Goal: Information Seeking & Learning: Learn about a topic

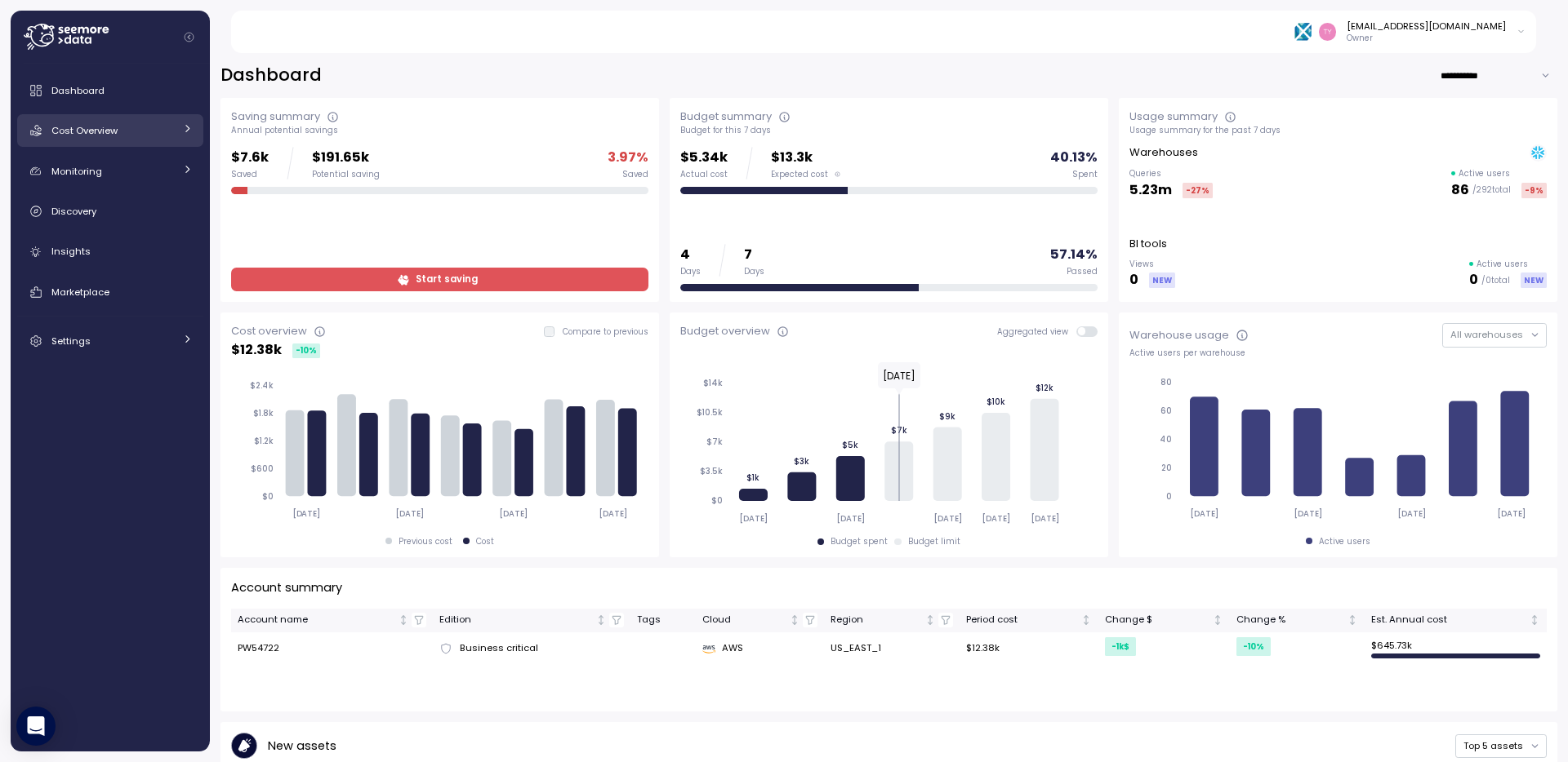
click at [107, 137] on span "Cost Overview" at bounding box center [84, 131] width 66 height 13
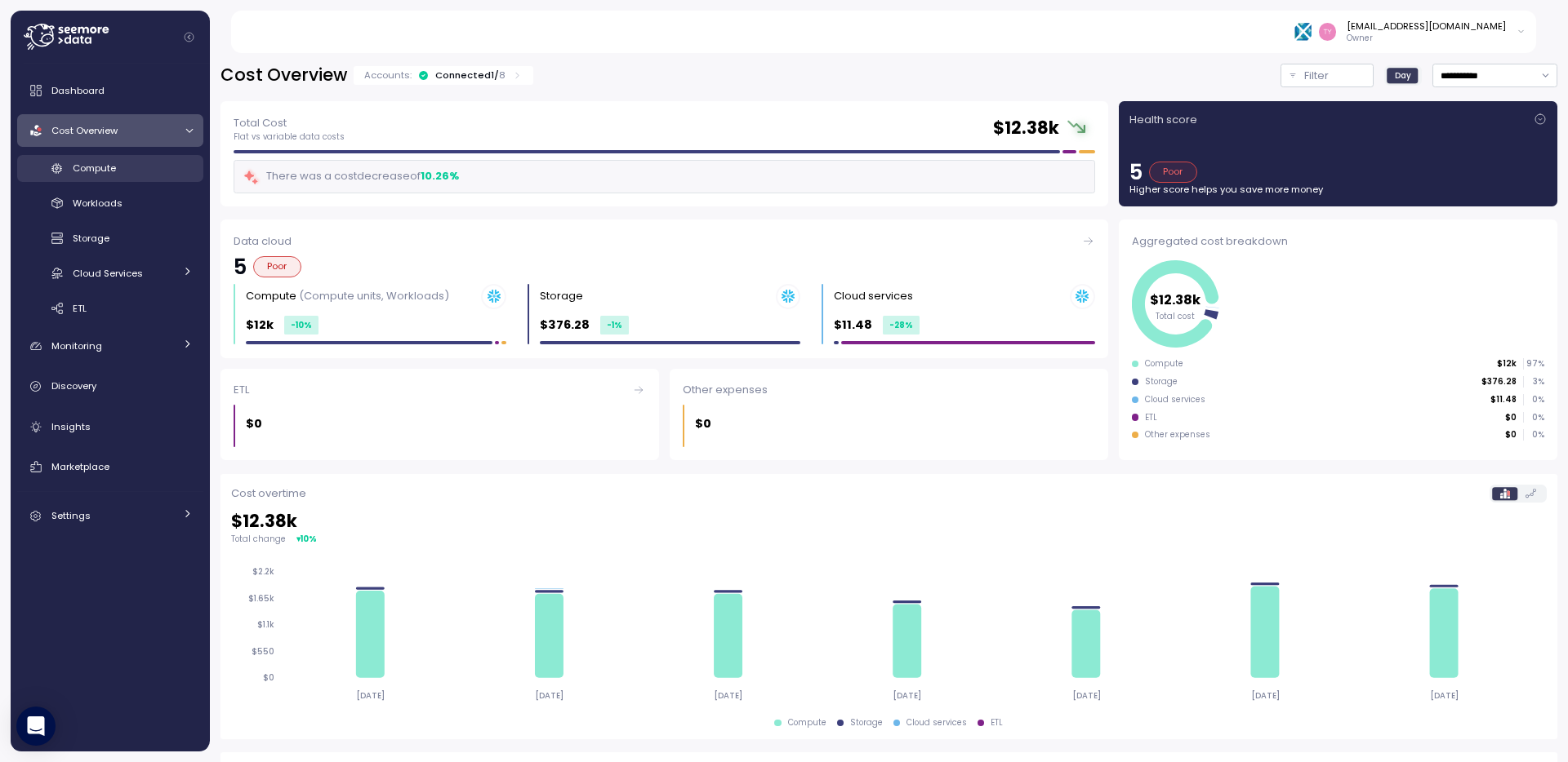
click at [111, 172] on span "Compute" at bounding box center [94, 168] width 43 height 13
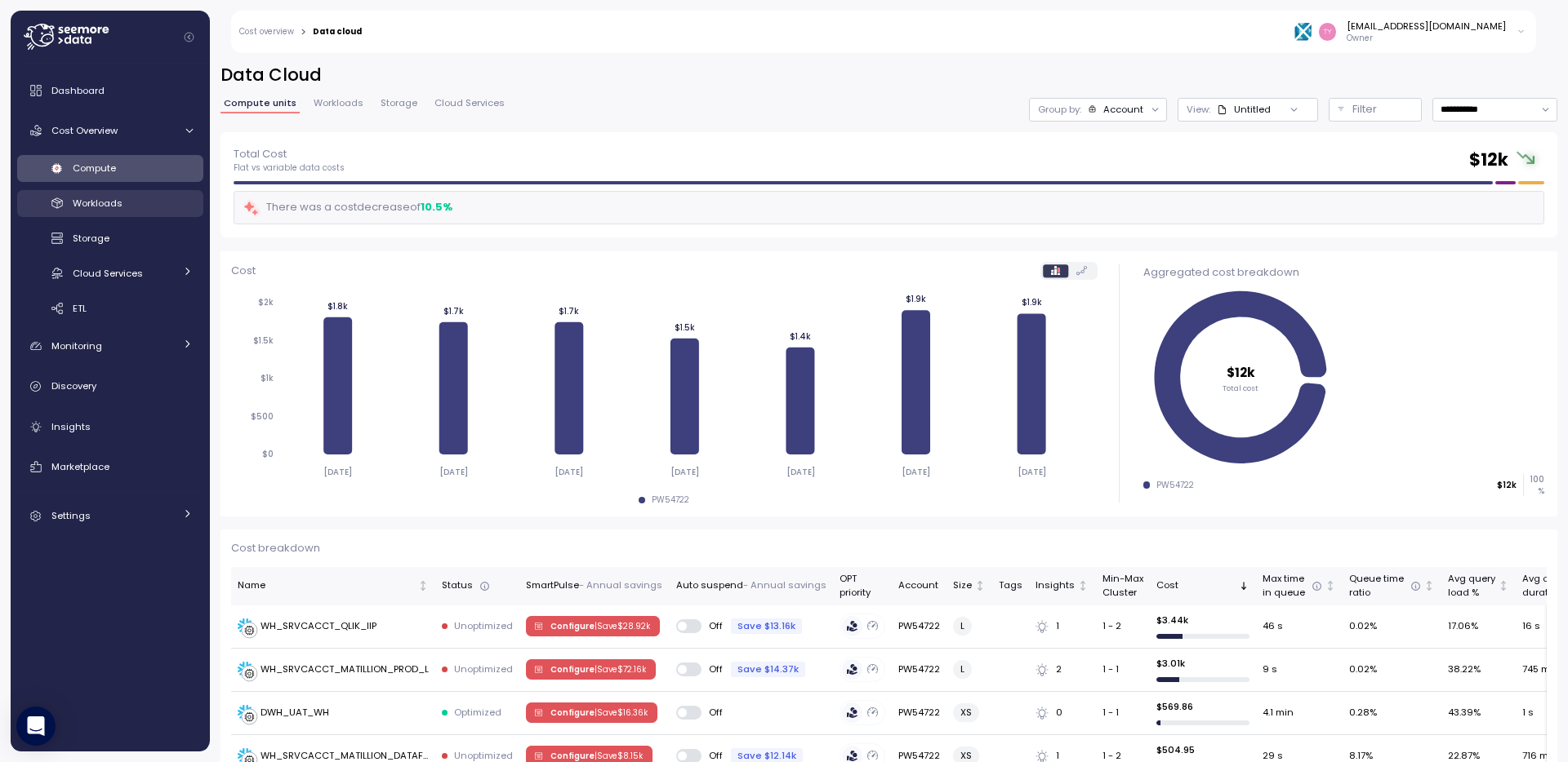
click at [142, 208] on div "Workloads" at bounding box center [133, 203] width 120 height 16
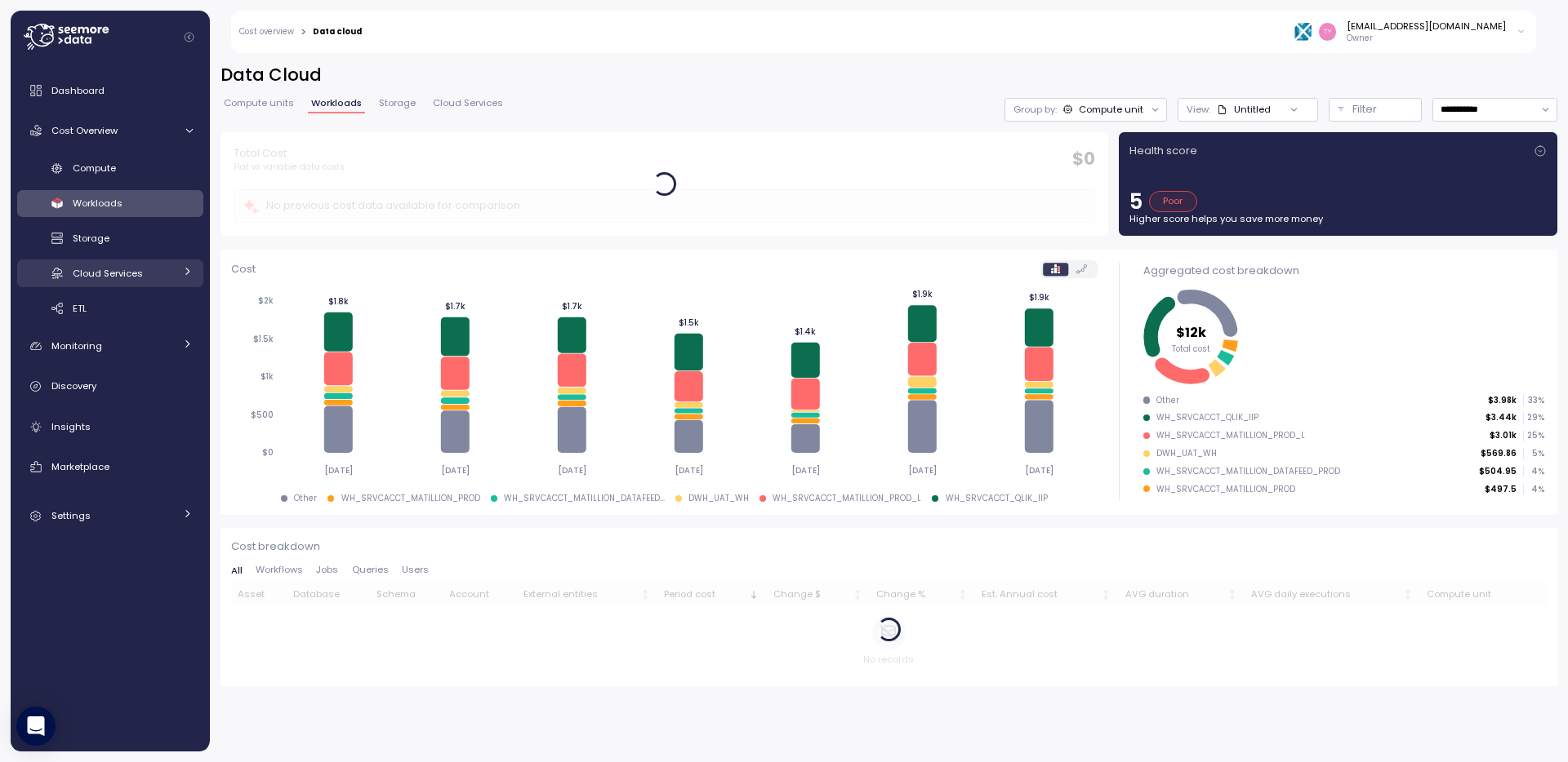
click at [119, 279] on span "Cloud Services" at bounding box center [108, 273] width 70 height 13
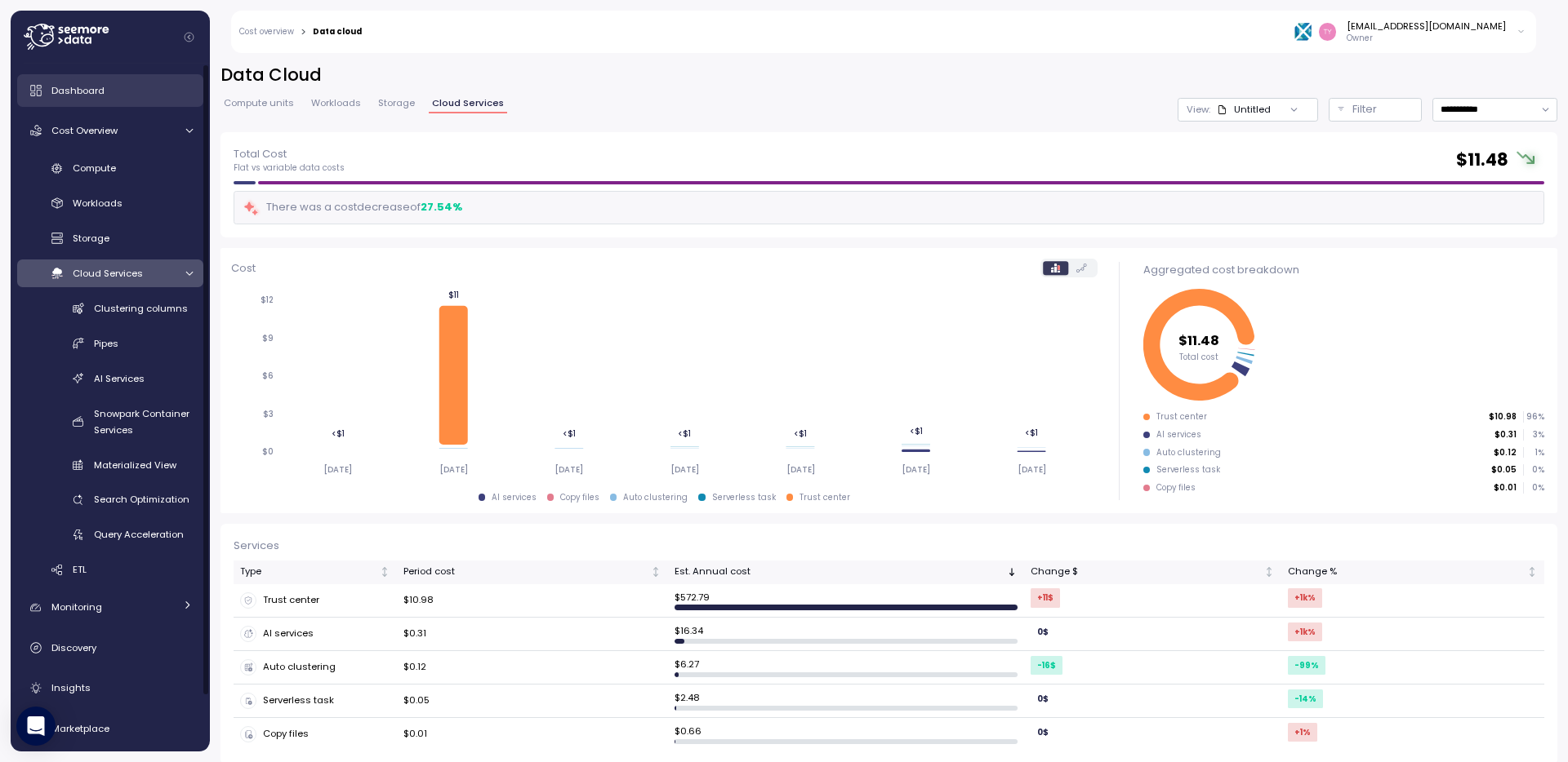
click at [114, 101] on link "Dashboard" at bounding box center [110, 91] width 186 height 33
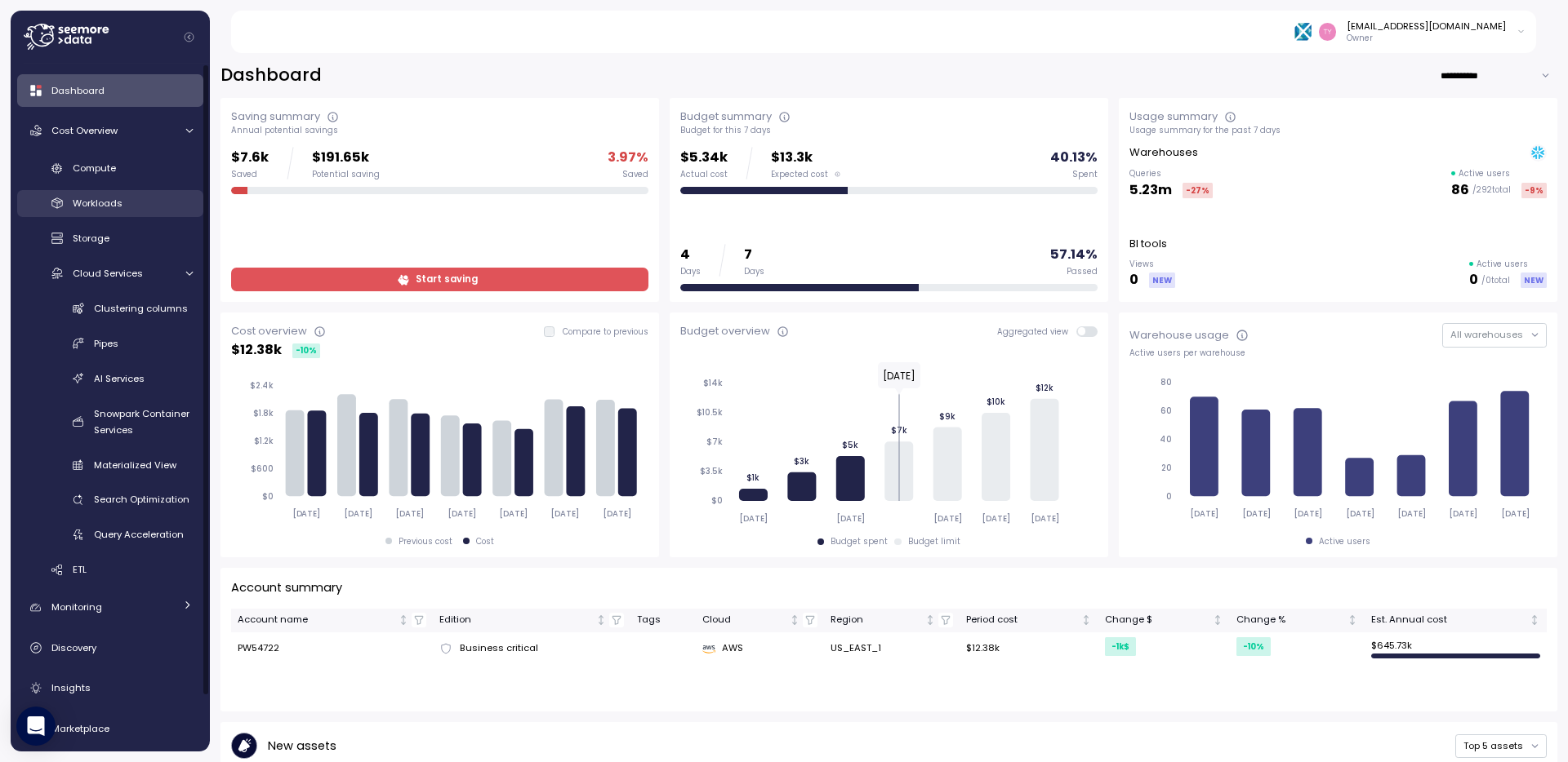
click at [102, 205] on span "Workloads" at bounding box center [97, 203] width 50 height 13
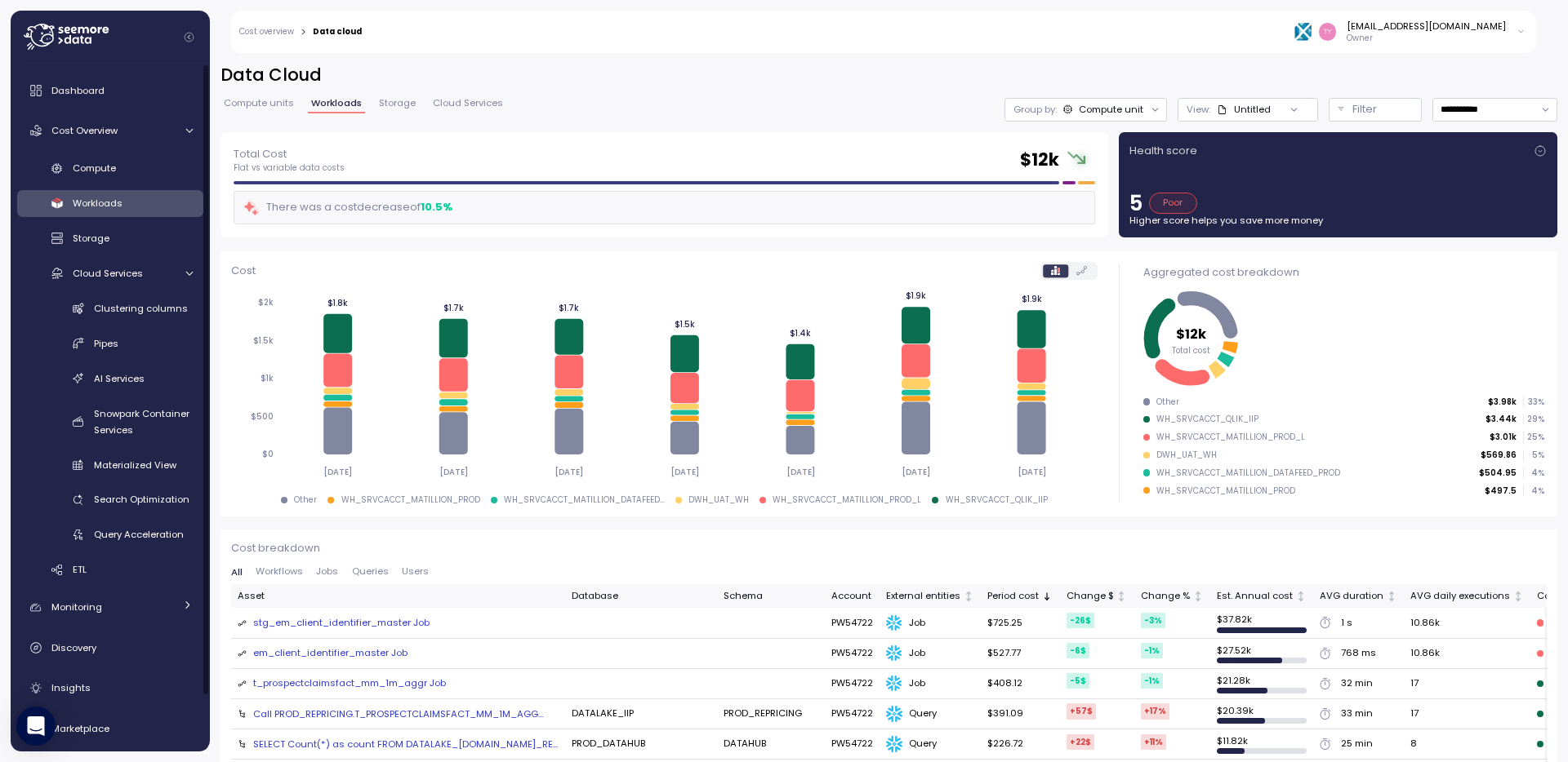
click at [264, 103] on span "Compute units" at bounding box center [259, 103] width 70 height 9
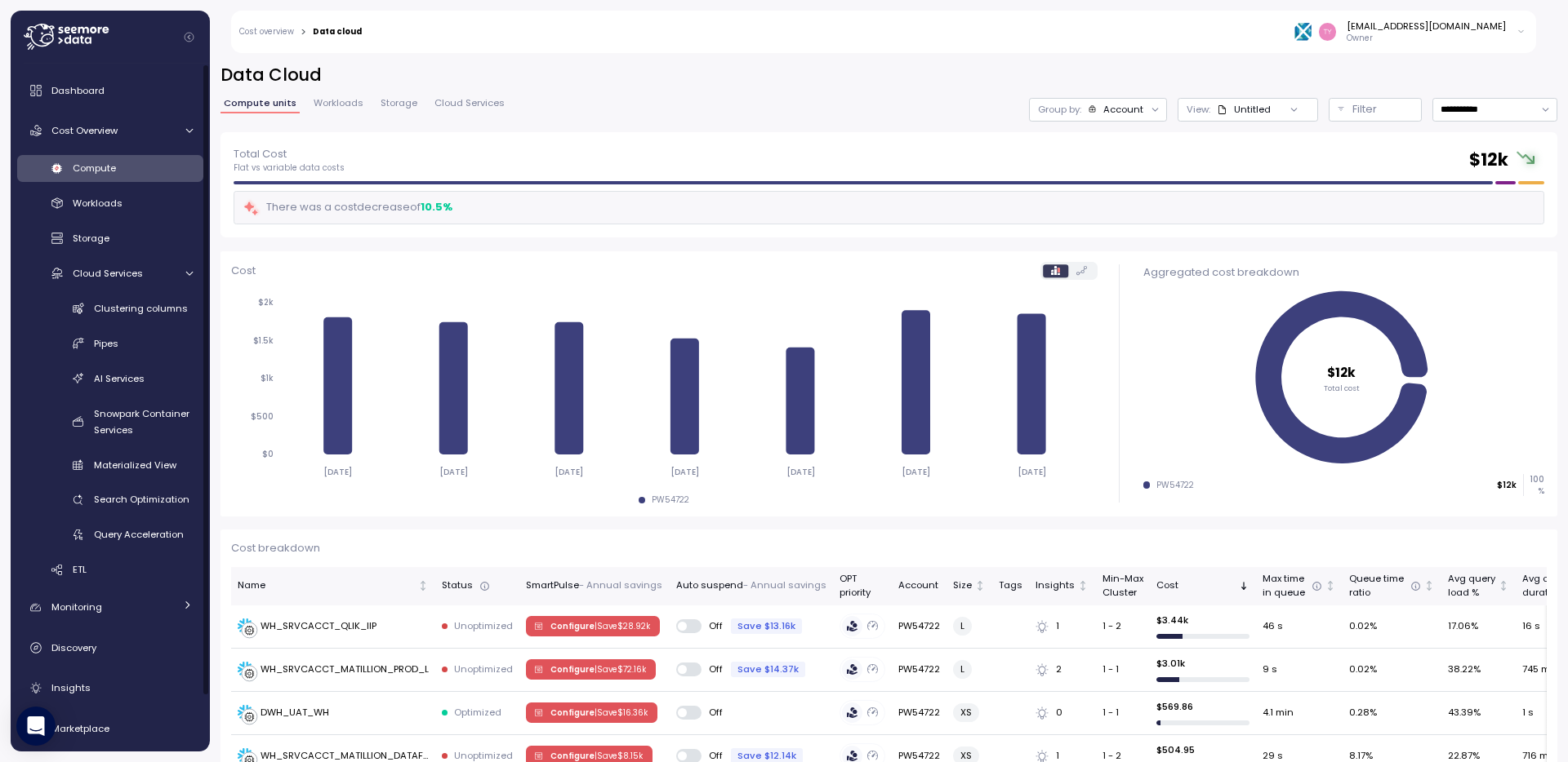
click at [455, 103] on span "Cloud Services" at bounding box center [470, 103] width 70 height 9
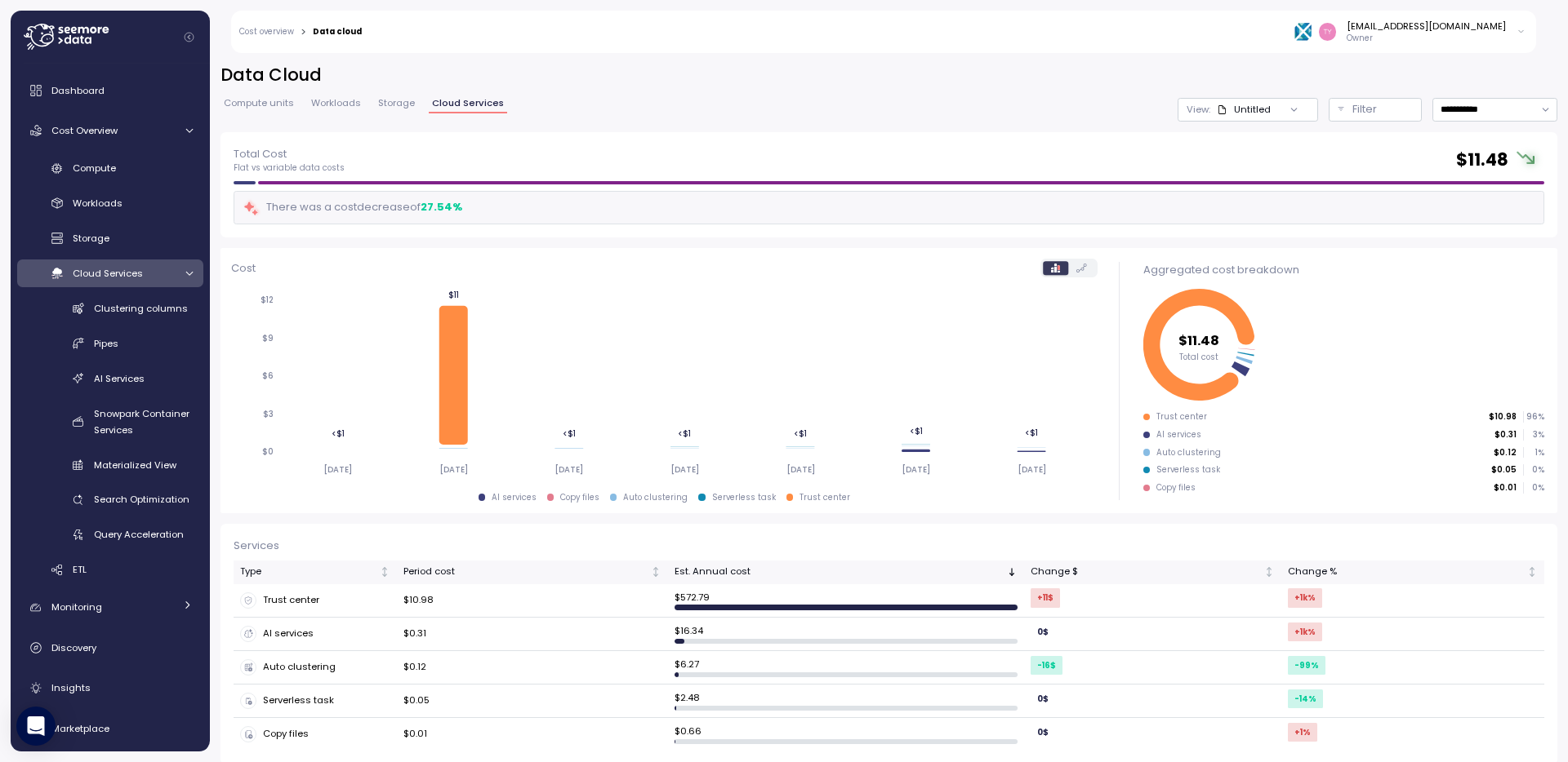
click at [389, 103] on span "Storage" at bounding box center [396, 103] width 37 height 9
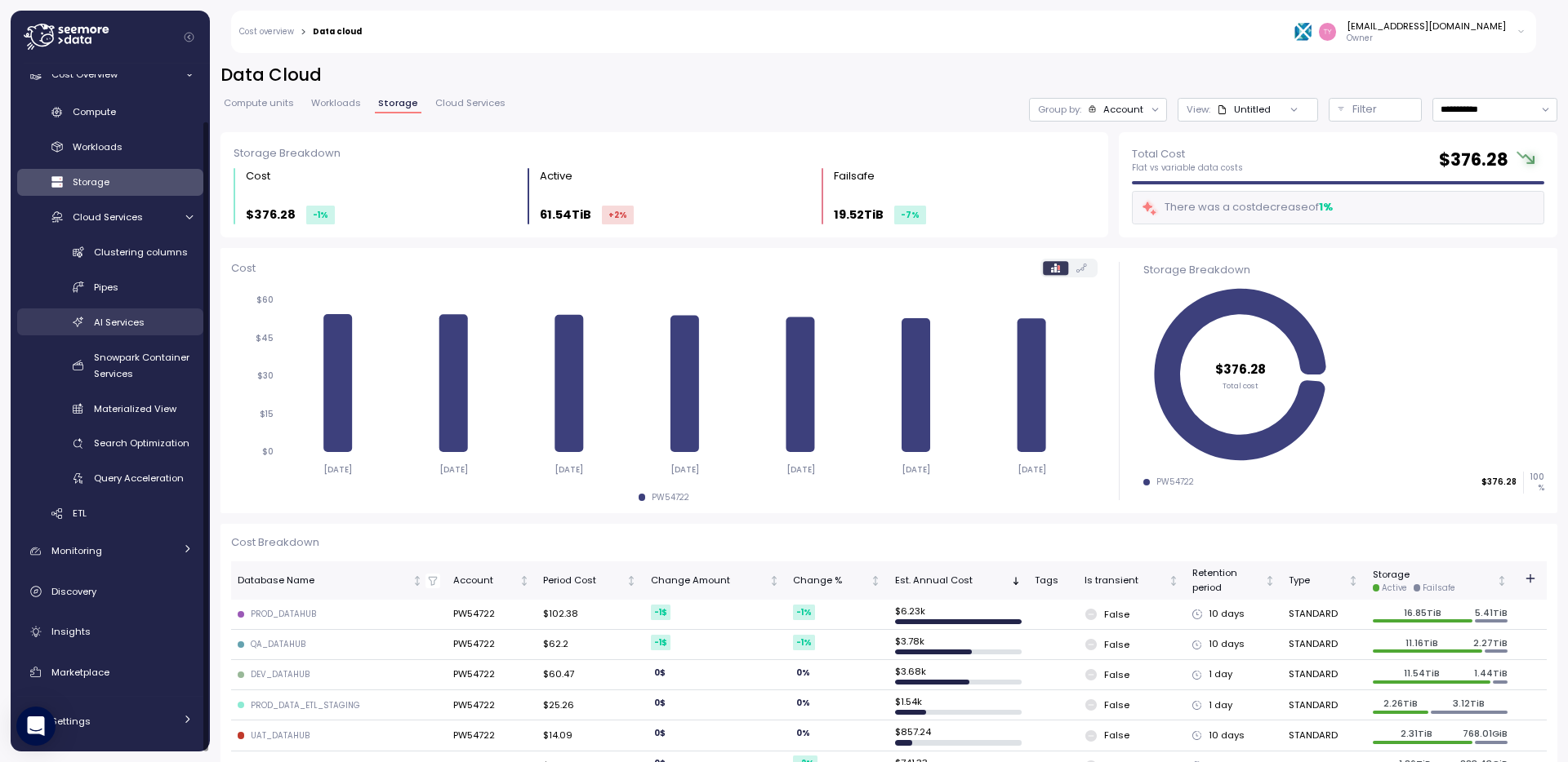
scroll to position [61, 0]
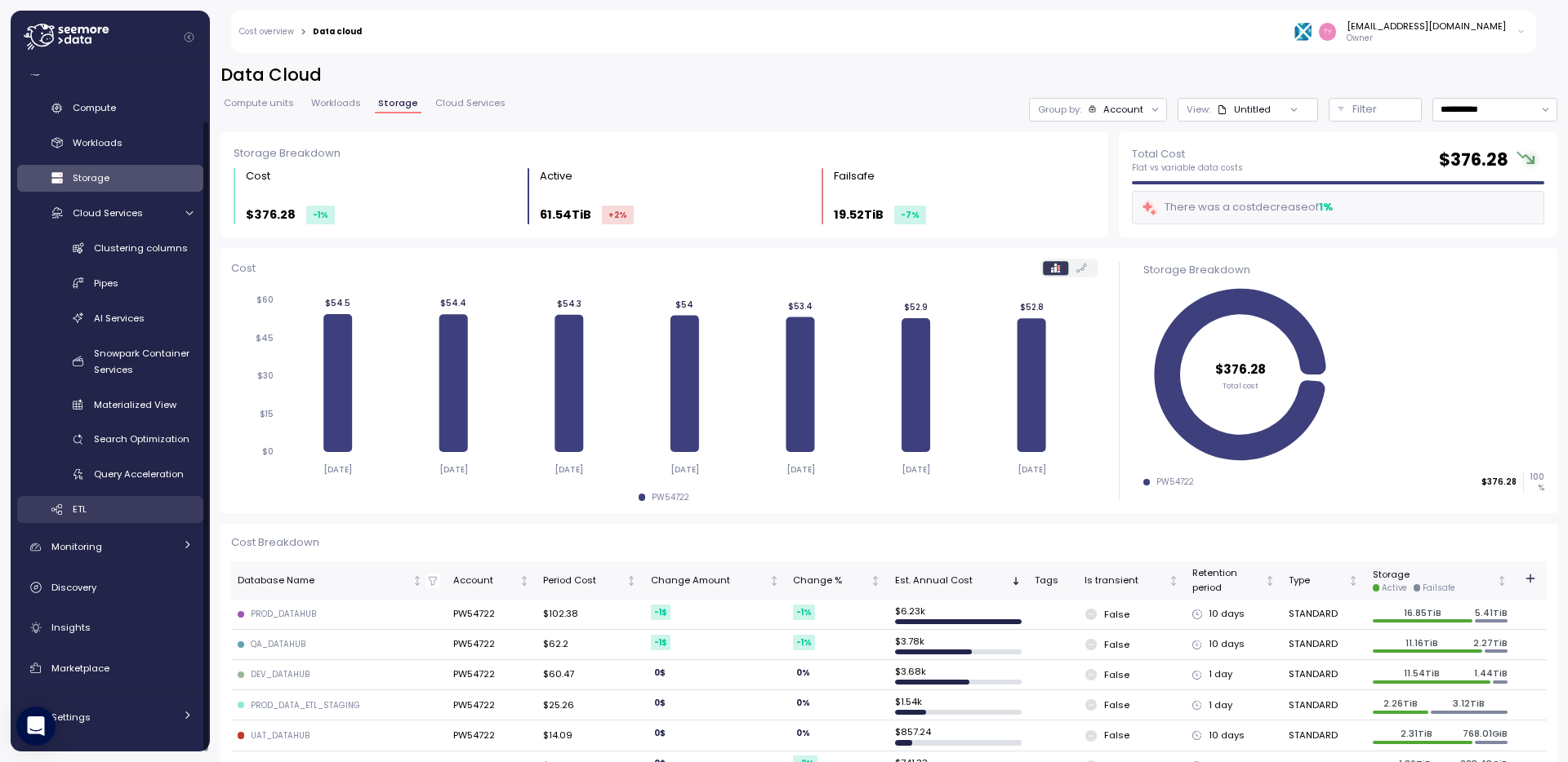
click at [88, 505] on div "ETL" at bounding box center [133, 509] width 120 height 16
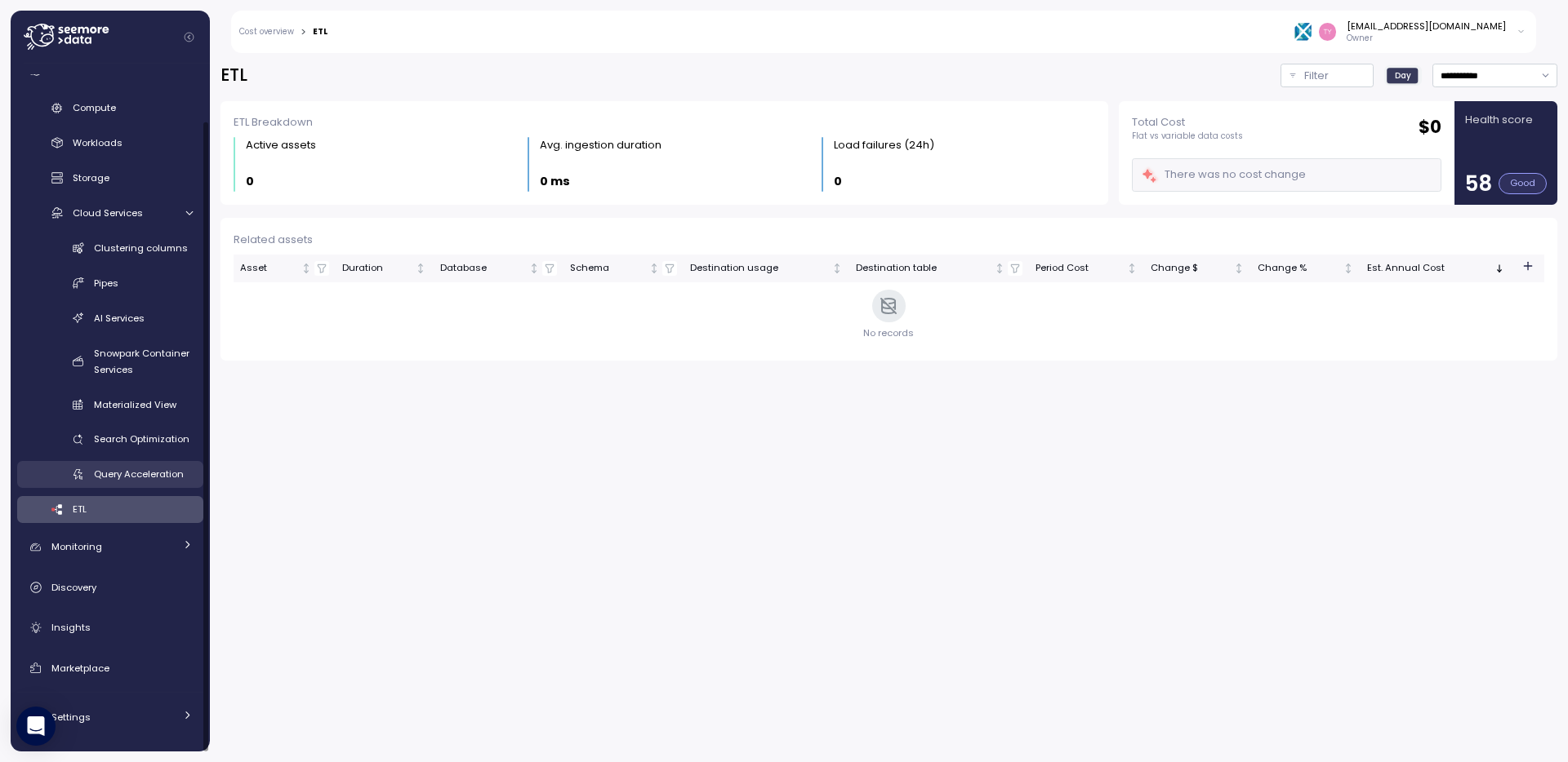
click at [152, 485] on link "Query Acceleration" at bounding box center [110, 474] width 186 height 27
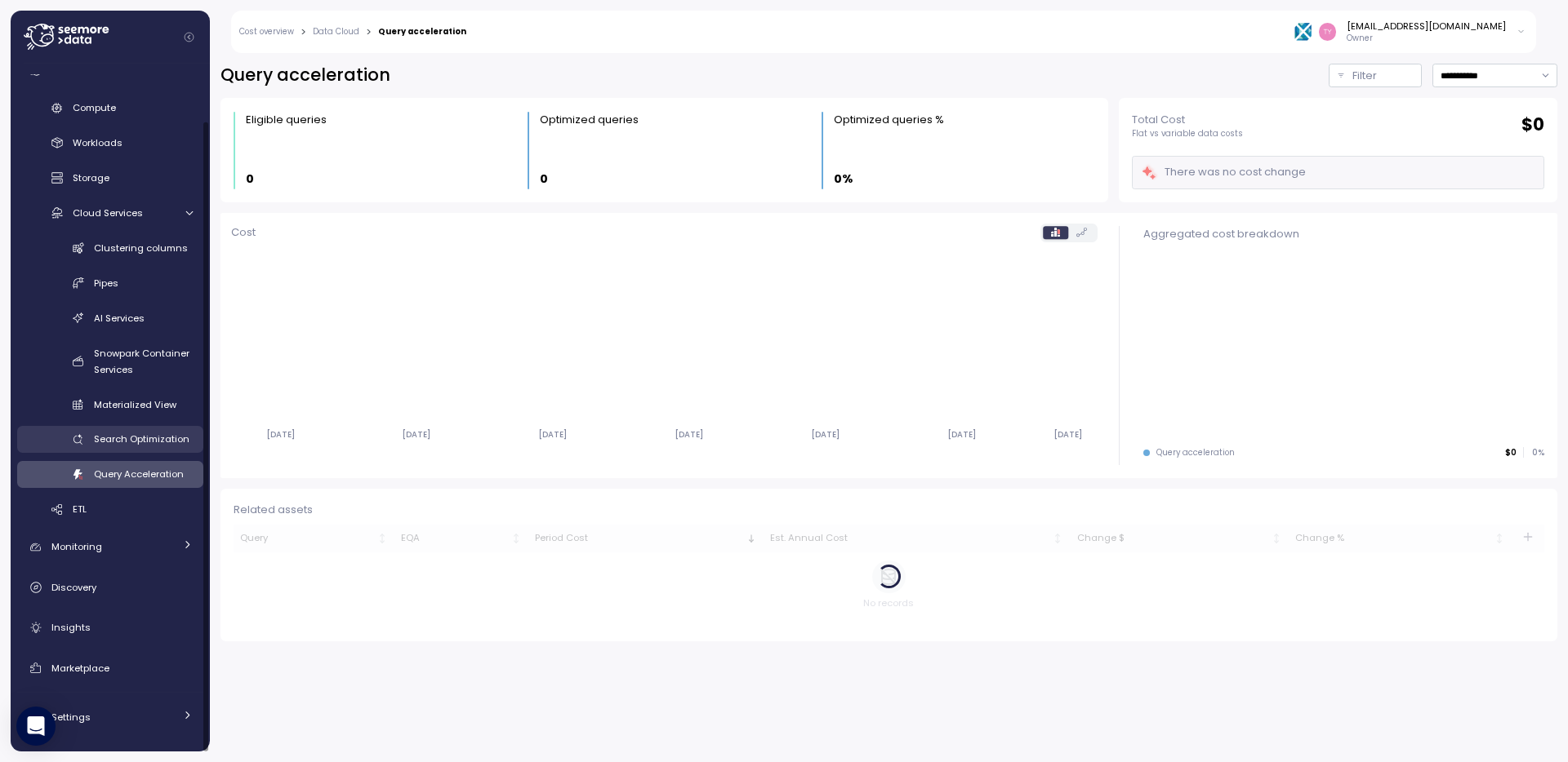
click at [165, 431] on div "Search Optimization" at bounding box center [143, 440] width 99 height 16
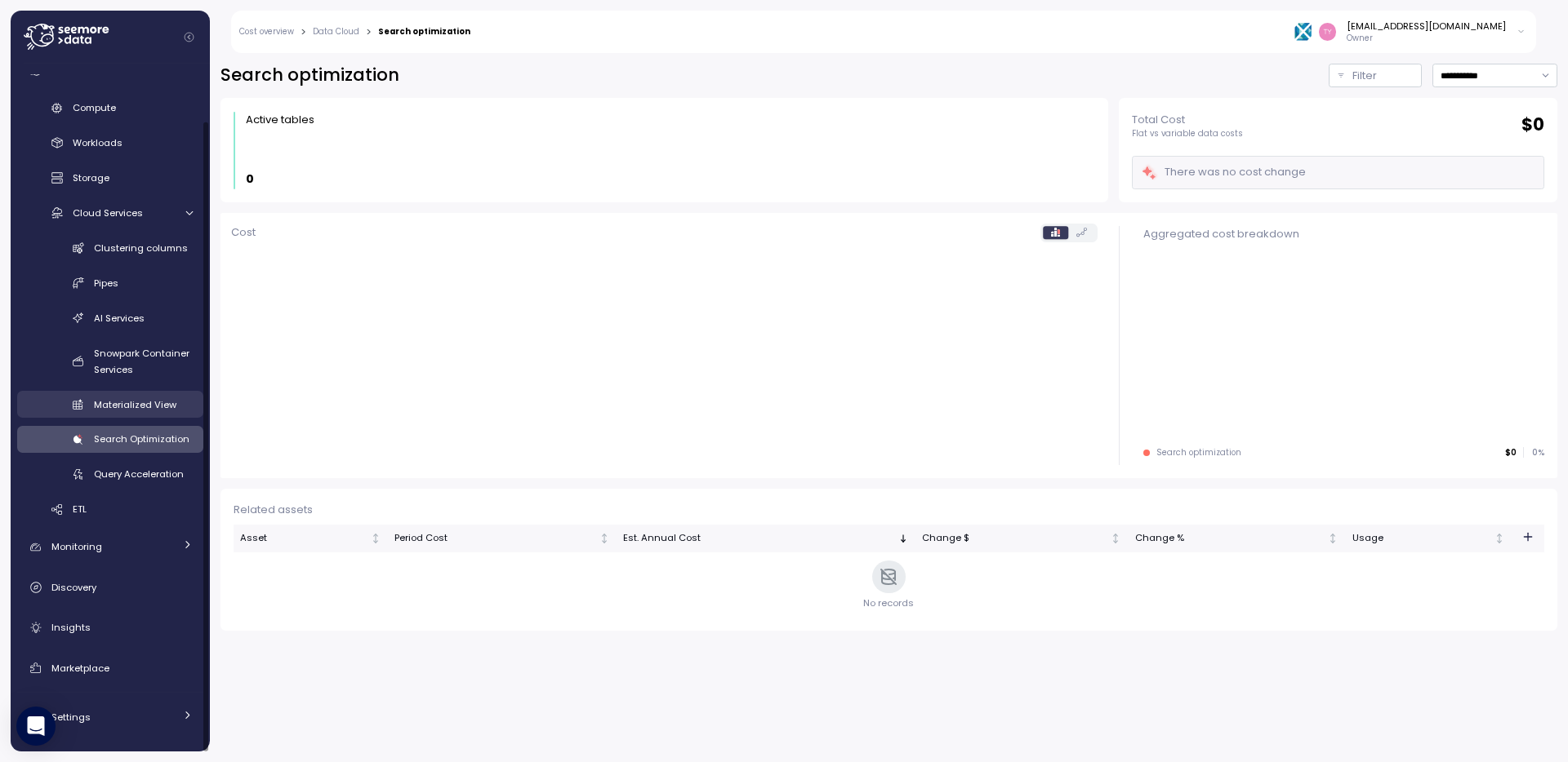
click at [165, 404] on span "Materialized View" at bounding box center [135, 405] width 83 height 13
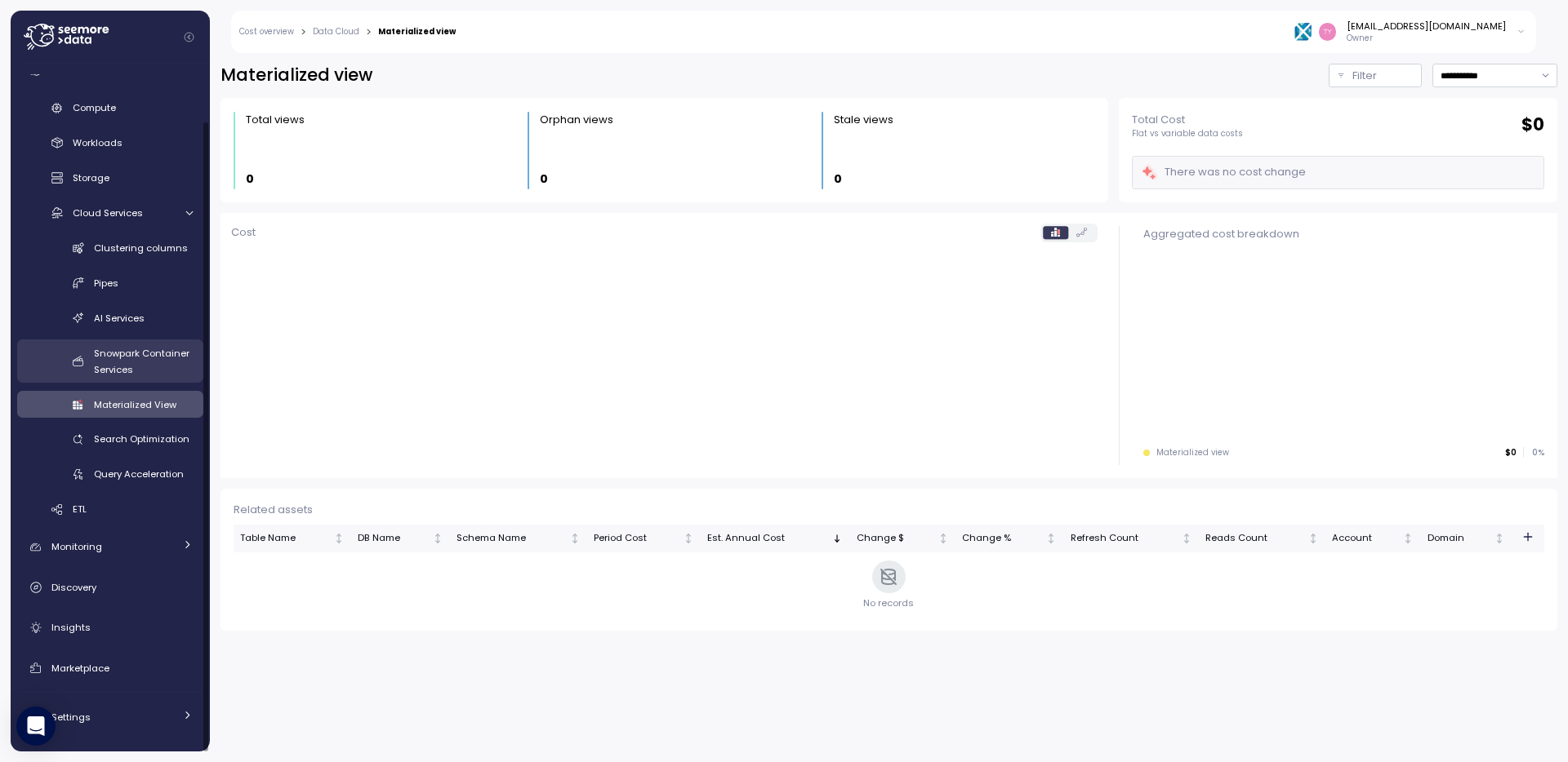
click at [162, 349] on span "Snowpark Container Services" at bounding box center [142, 362] width 96 height 29
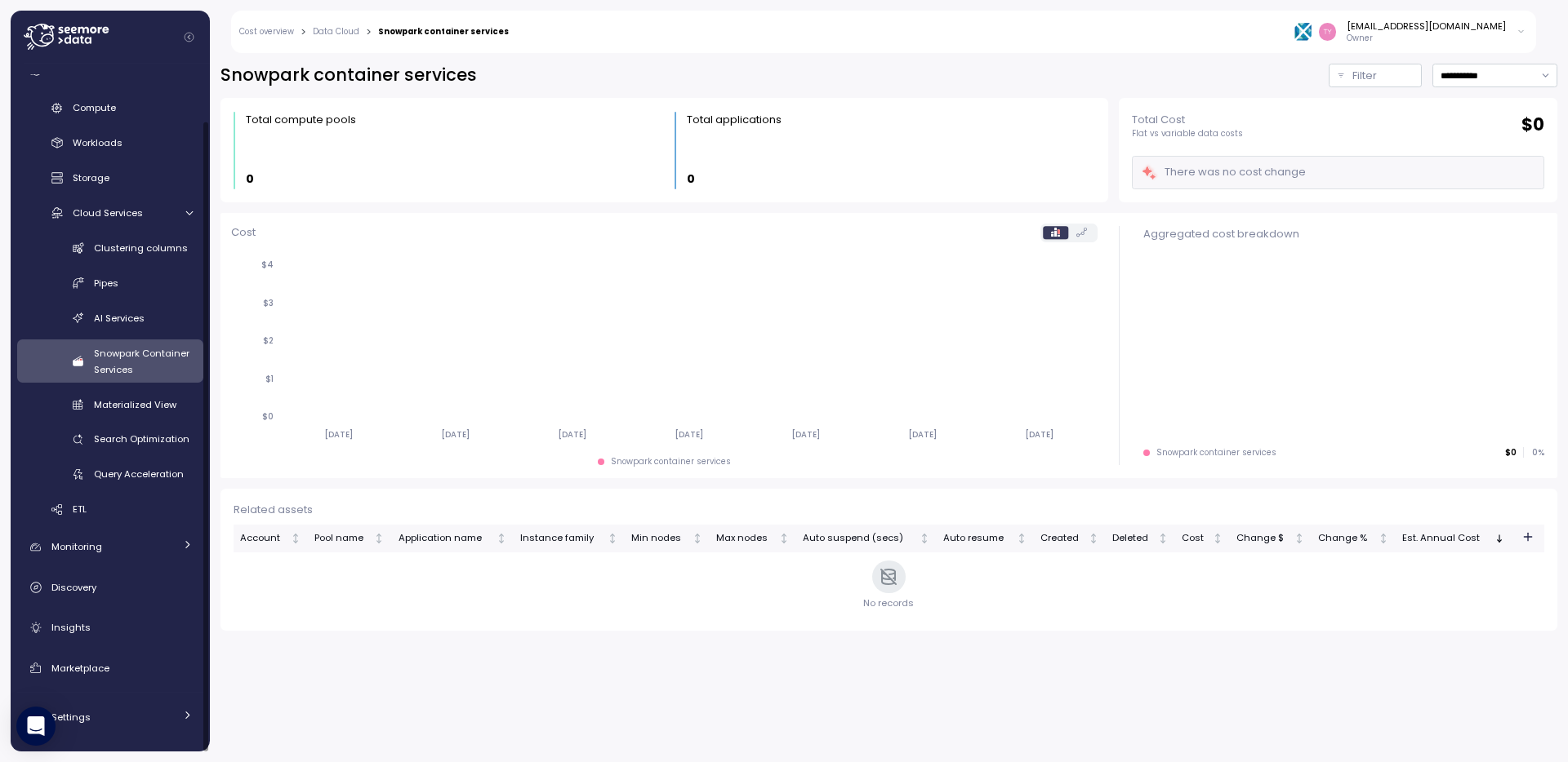
click at [124, 530] on div "Dashboard Cost Overview Compute Workloads Storage Cloud Services Clustering col…" at bounding box center [110, 374] width 186 height 720
click at [137, 547] on div "Monitoring" at bounding box center [113, 547] width 123 height 16
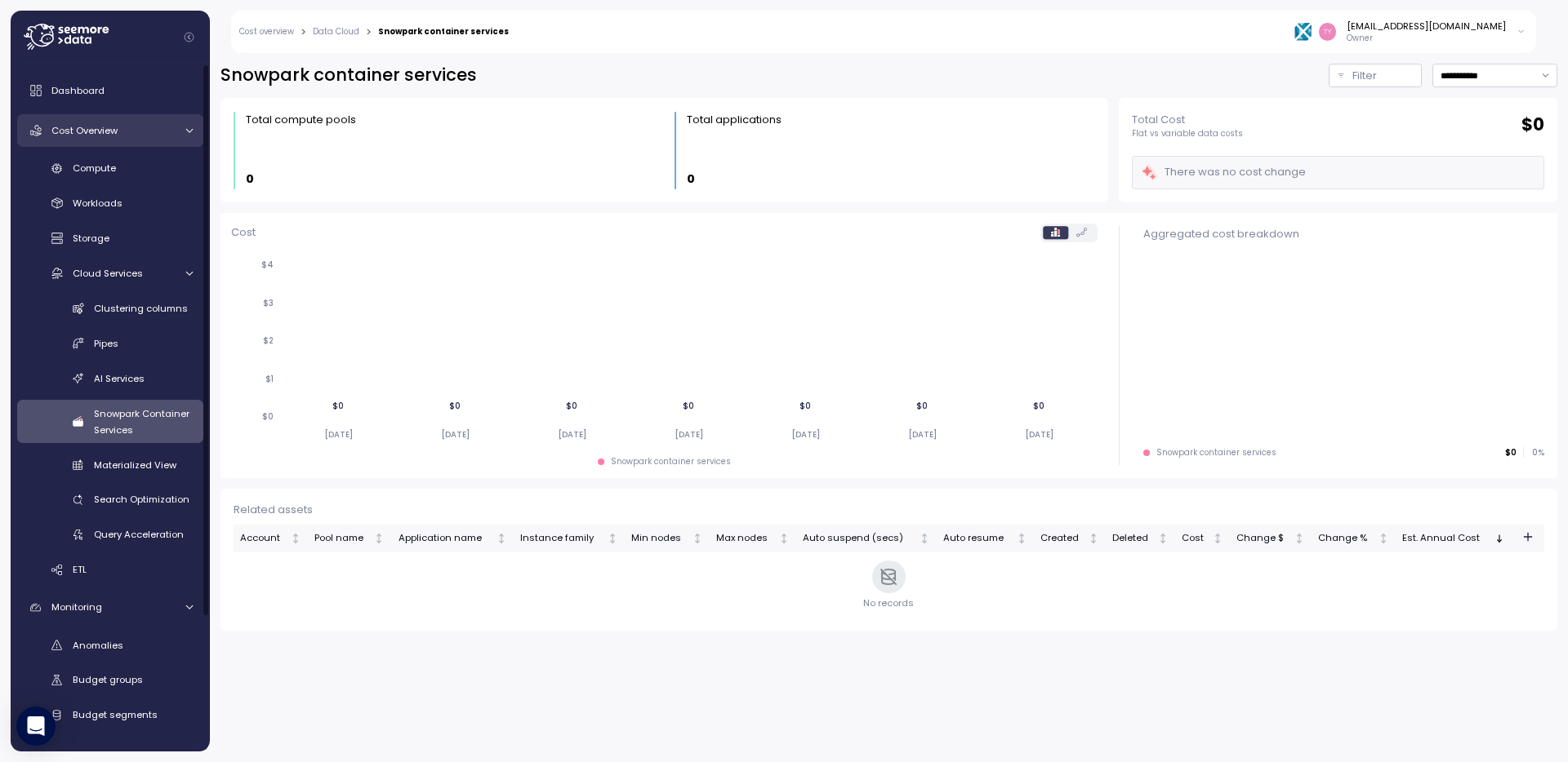
click at [130, 146] on link "Cost Overview" at bounding box center [110, 131] width 186 height 33
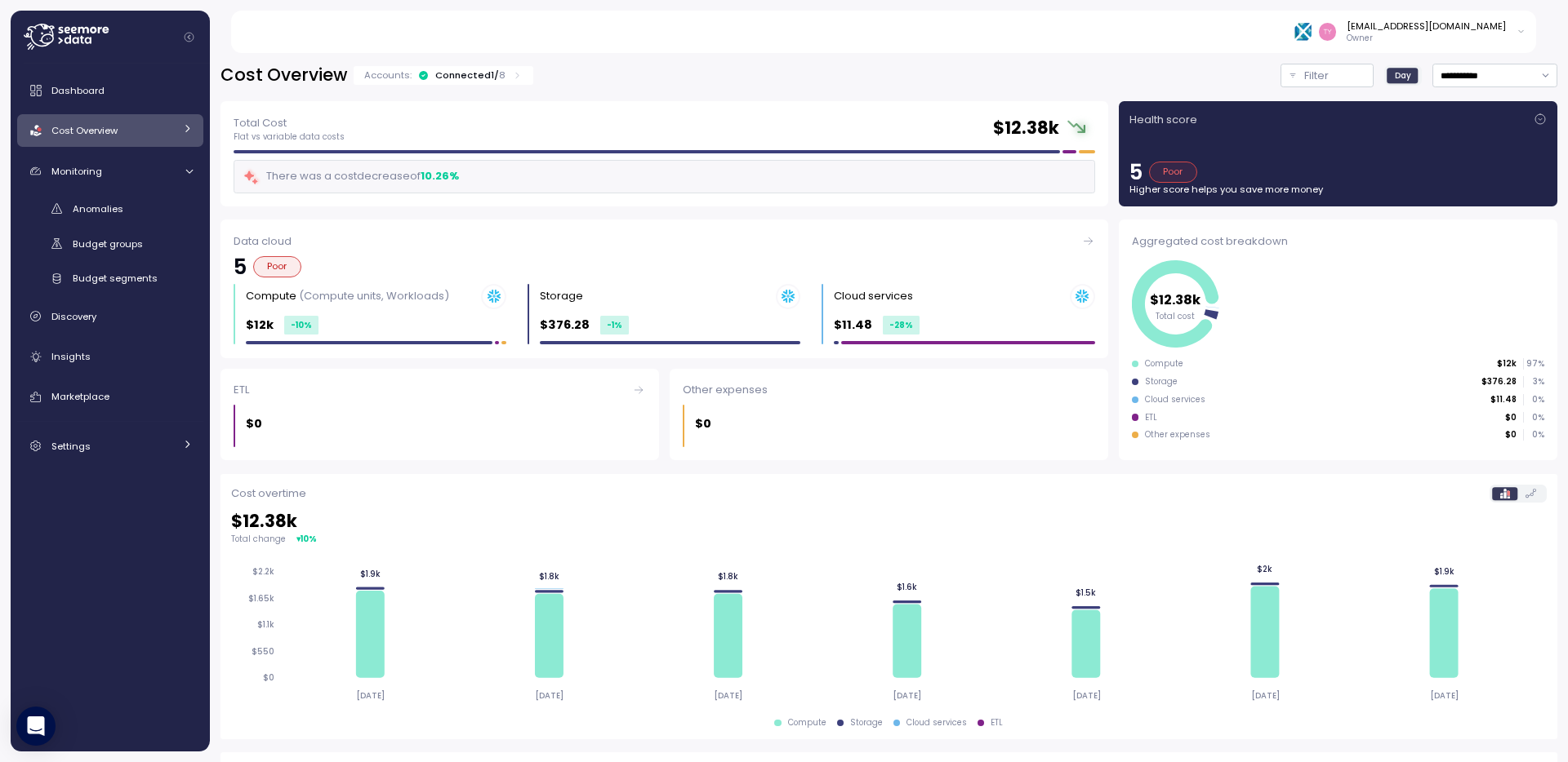
click at [491, 70] on div "Connected 1 / 8" at bounding box center [471, 75] width 70 height 13
